Goal: Task Accomplishment & Management: Use online tool/utility

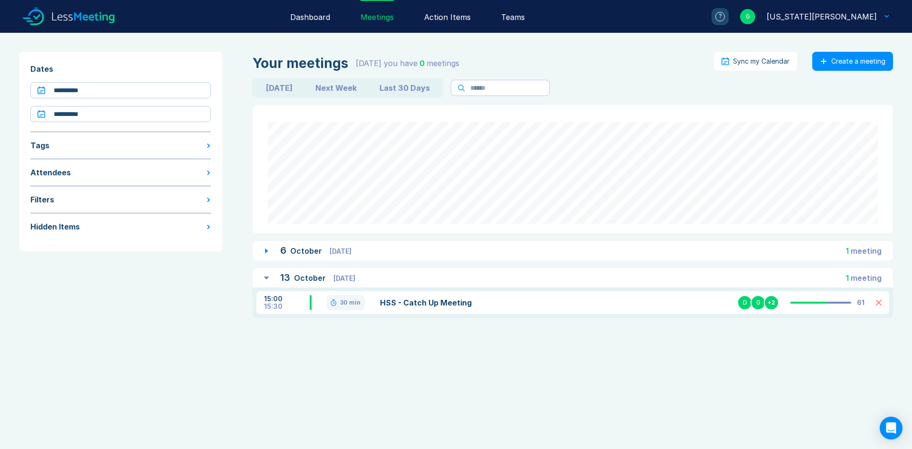
click at [110, 115] on input "**********" at bounding box center [120, 114] width 180 height 16
click at [94, 226] on div "27" at bounding box center [90, 227] width 13 height 13
type input "**********"
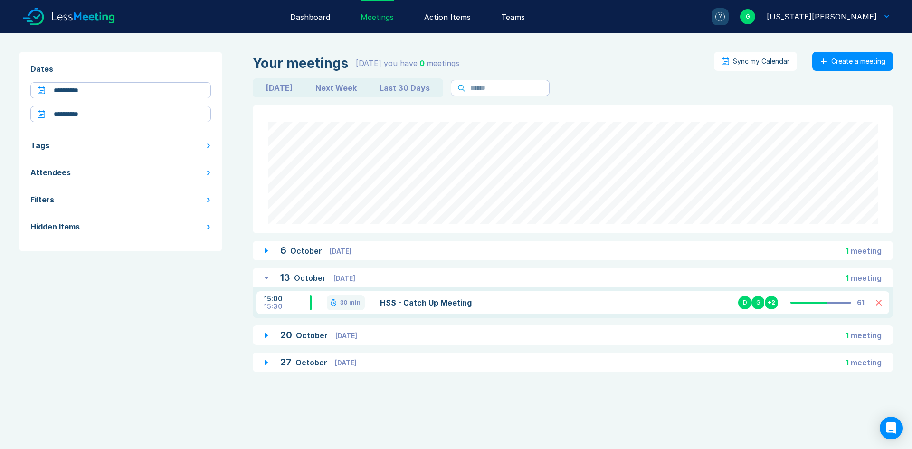
click at [453, 339] on div "[DATE] [DATE] 1 meeting" at bounding box center [573, 334] width 640 height 19
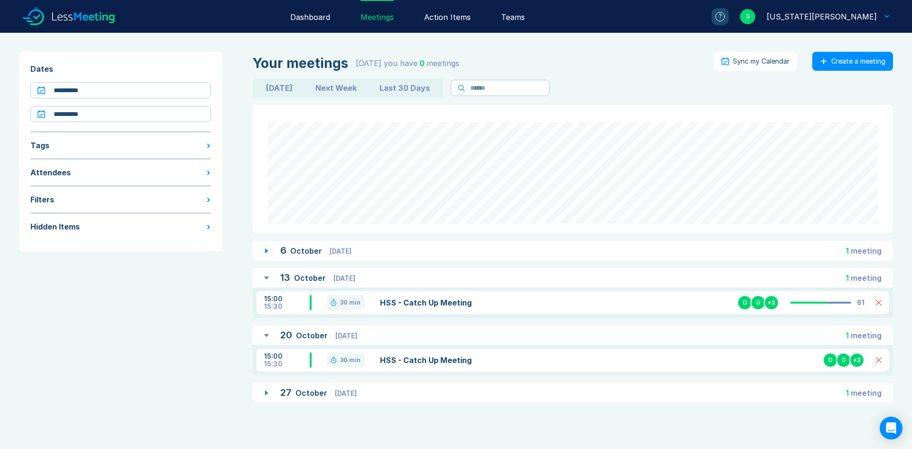
click at [434, 389] on div "[DATE] [DATE] 1 meeting" at bounding box center [573, 392] width 640 height 19
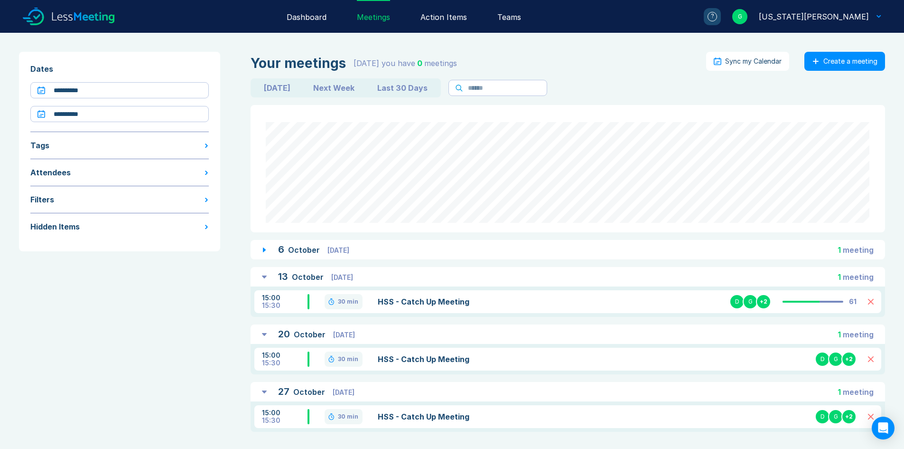
click at [417, 413] on link "HSS - Catch Up Meeting" at bounding box center [480, 416] width 204 height 11
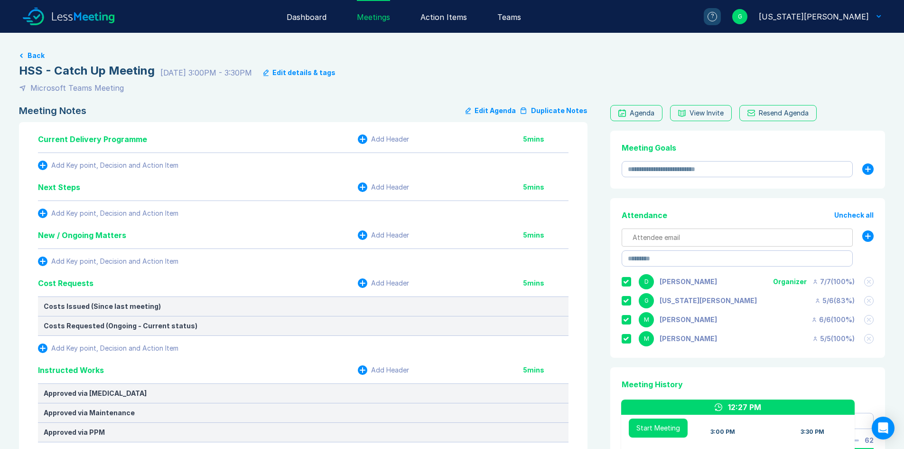
click at [550, 109] on button "Duplicate Notes" at bounding box center [554, 110] width 68 height 11
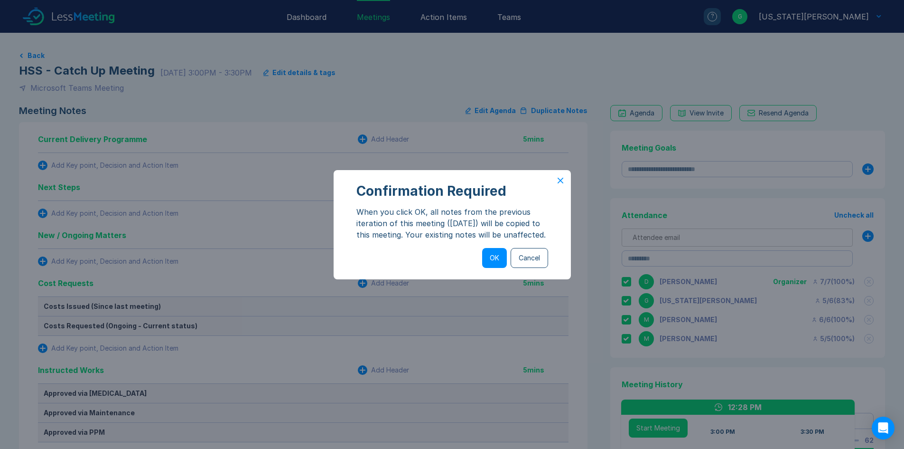
click at [497, 260] on button "OK" at bounding box center [494, 258] width 25 height 20
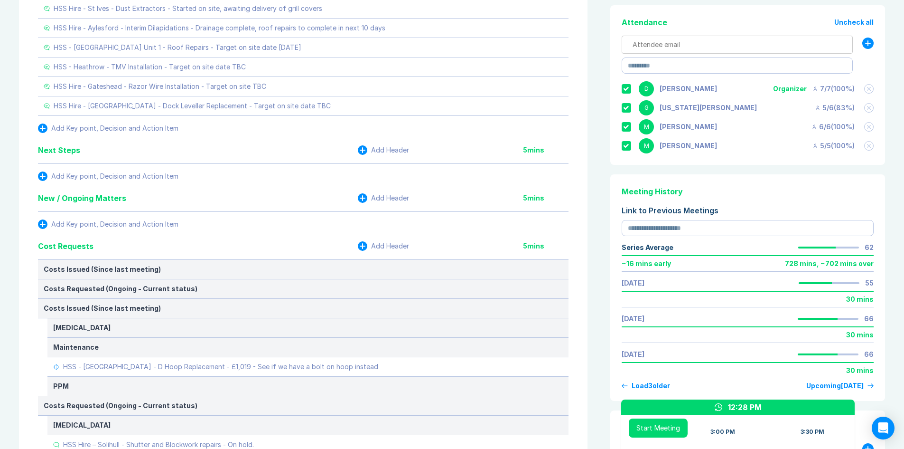
scroll to position [237, 0]
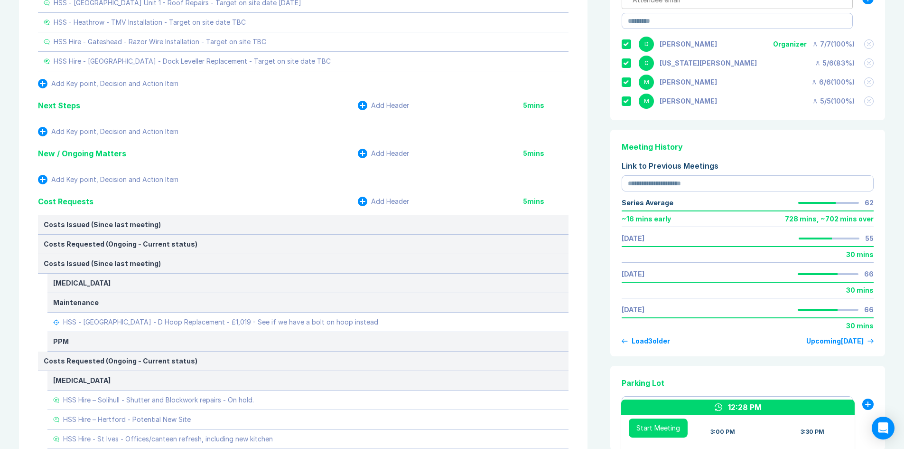
click at [0, 0] on icon at bounding box center [0, 0] width 0 height 0
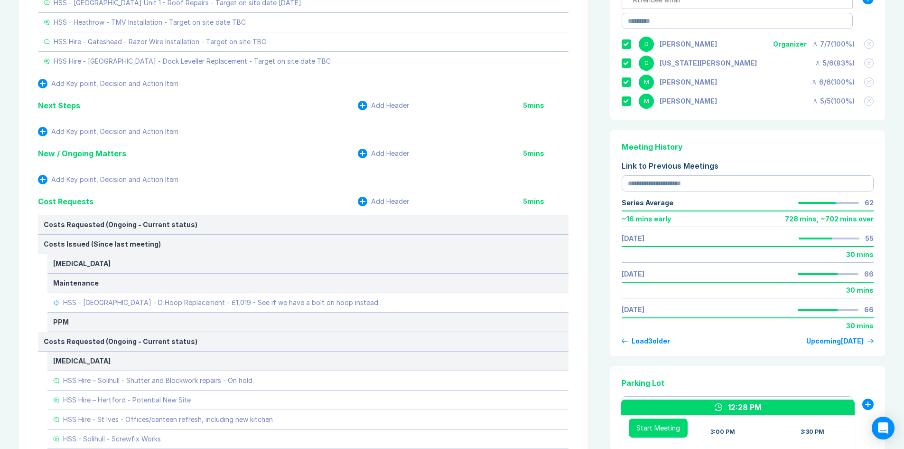
click at [0, 0] on icon at bounding box center [0, 0] width 0 height 0
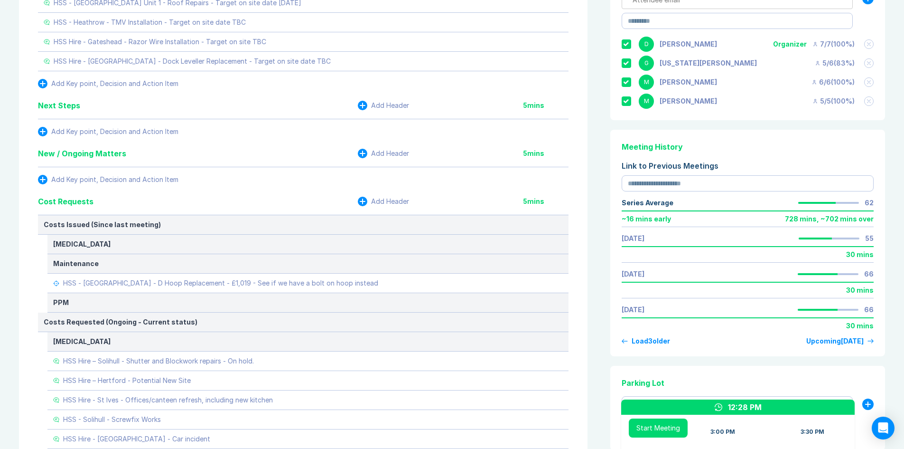
click at [0, 0] on button at bounding box center [0, 0] width 0 height 0
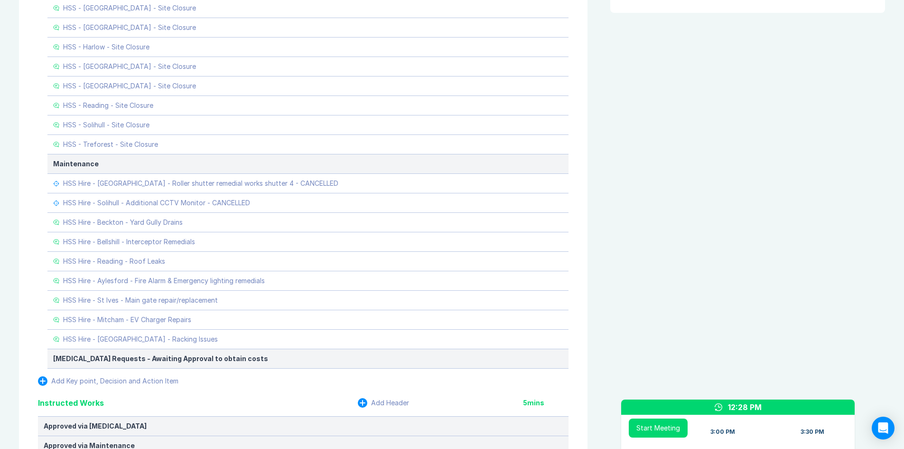
scroll to position [760, 0]
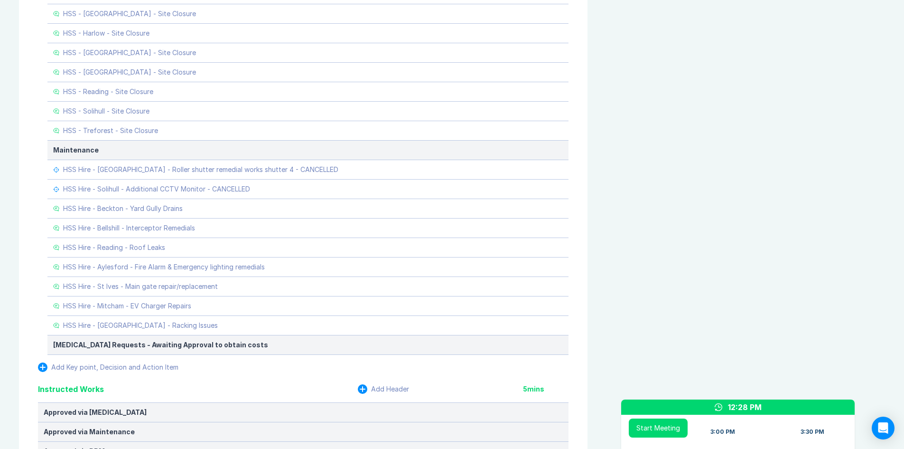
click at [0, 0] on button at bounding box center [0, 0] width 0 height 0
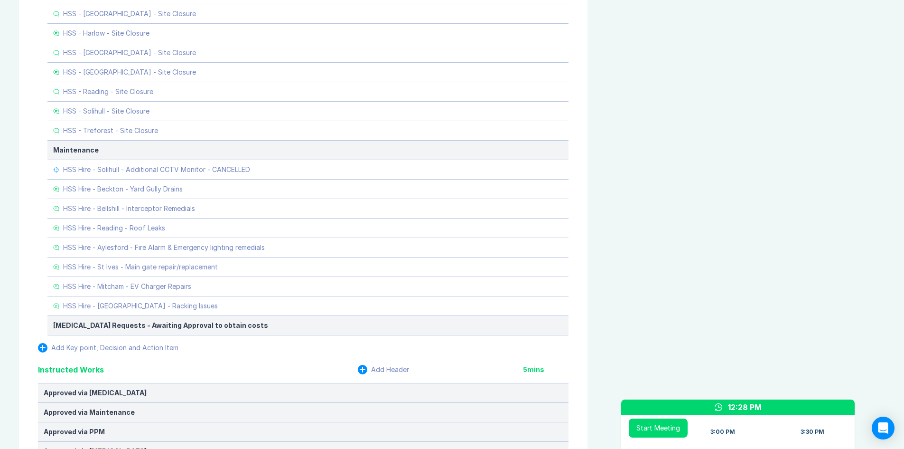
click at [0, 0] on icon at bounding box center [0, 0] width 0 height 0
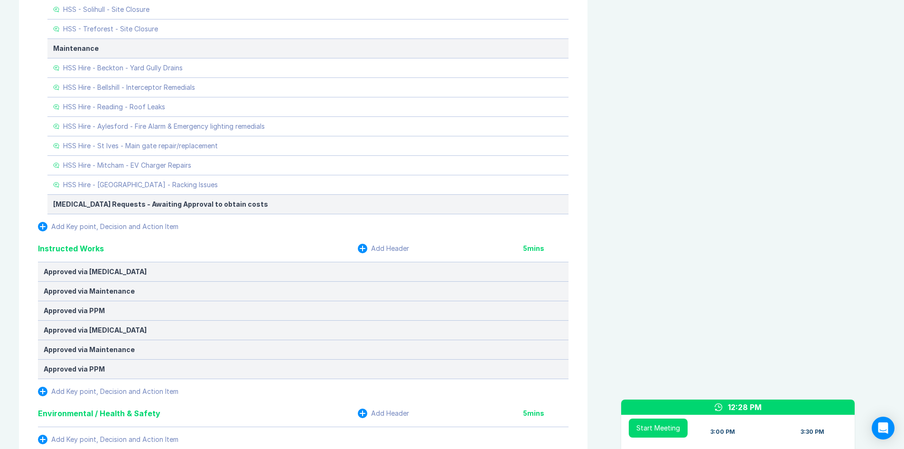
scroll to position [902, 0]
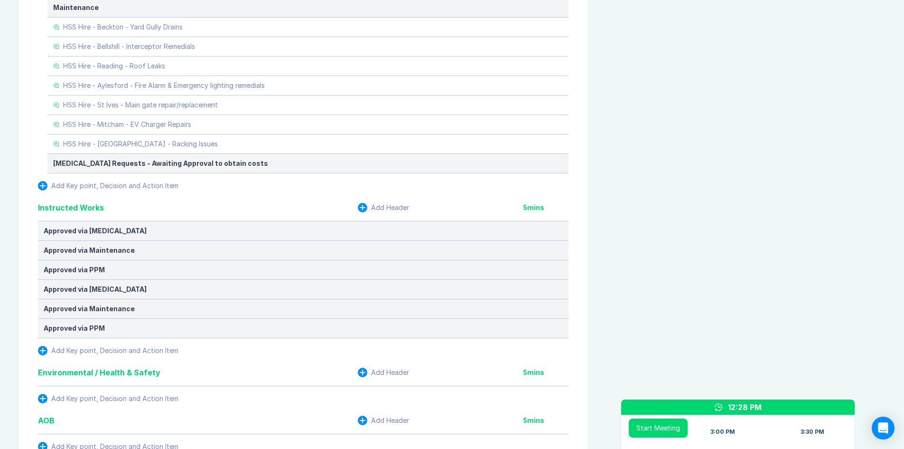
click at [0, 0] on button at bounding box center [0, 0] width 0 height 0
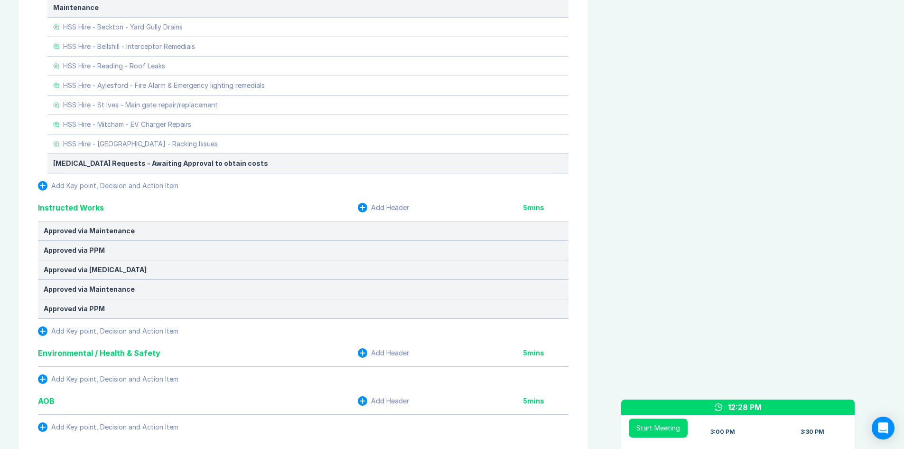
click at [0, 0] on icon at bounding box center [0, 0] width 0 height 0
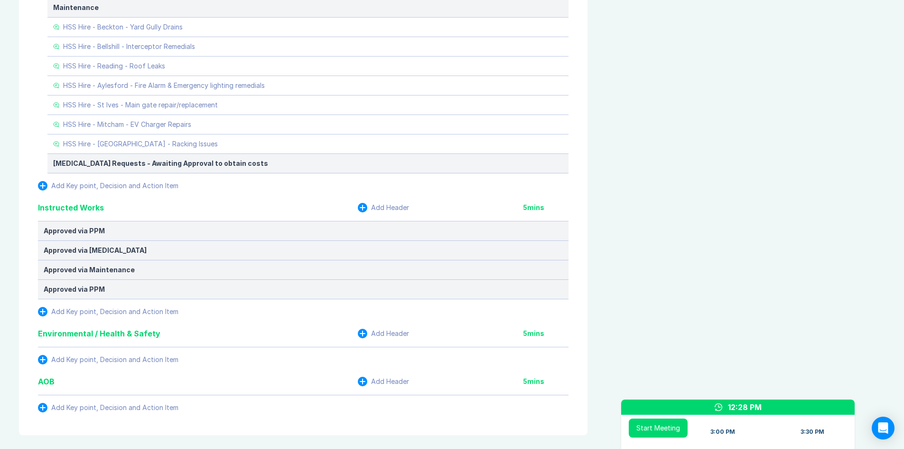
click at [0, 0] on button at bounding box center [0, 0] width 0 height 0
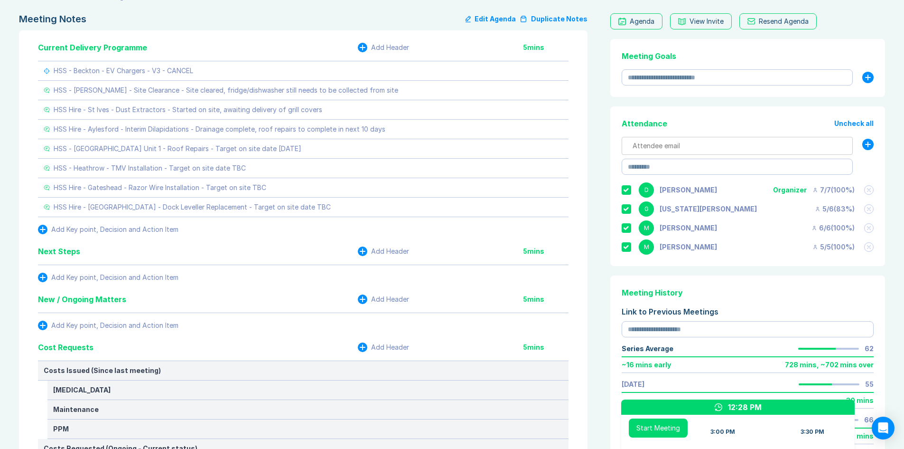
scroll to position [0, 0]
